Goal: Find specific page/section: Find specific page/section

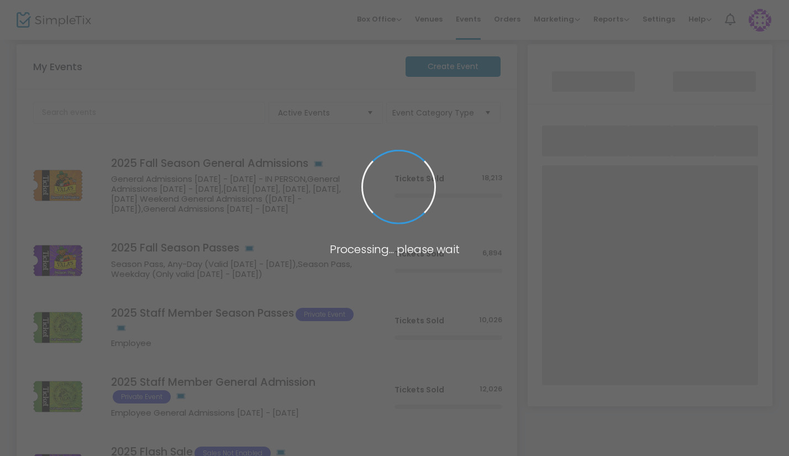
scroll to position [30, 0]
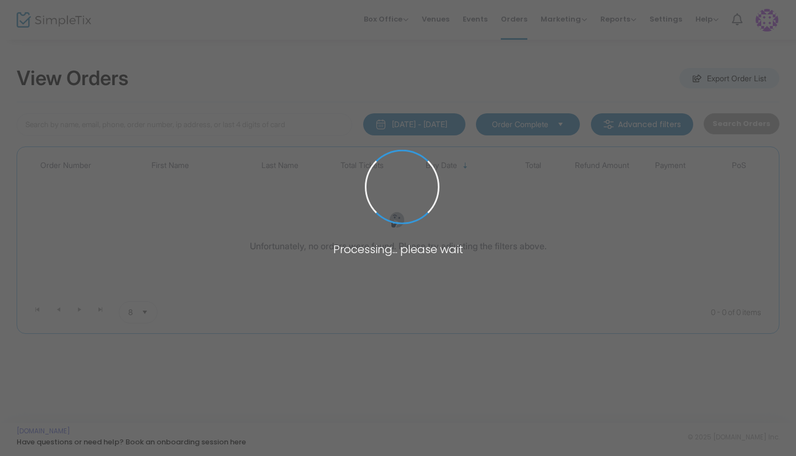
type input "hayden"
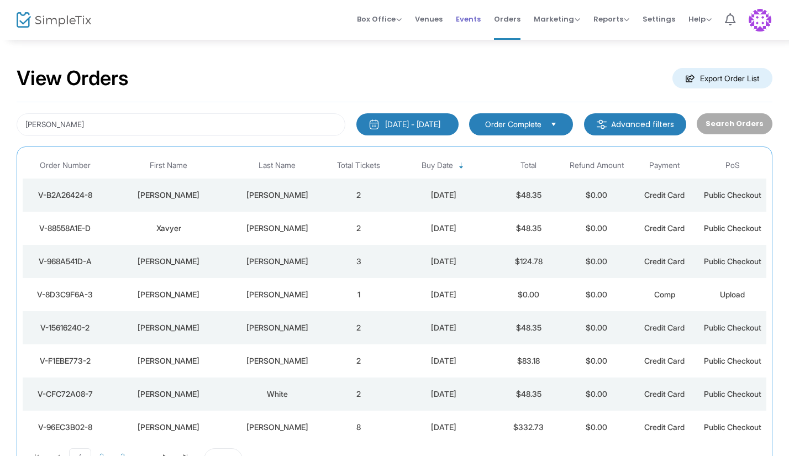
click at [477, 19] on span "Events" at bounding box center [468, 19] width 25 height 28
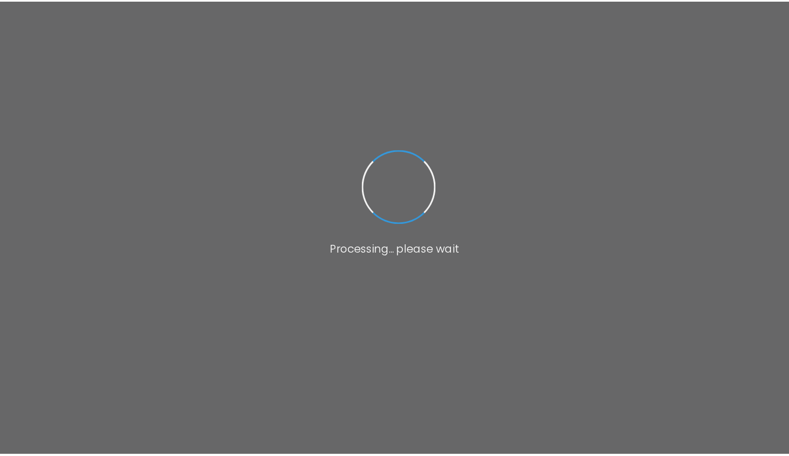
scroll to position [11, 0]
